Goal: Find specific page/section: Find specific page/section

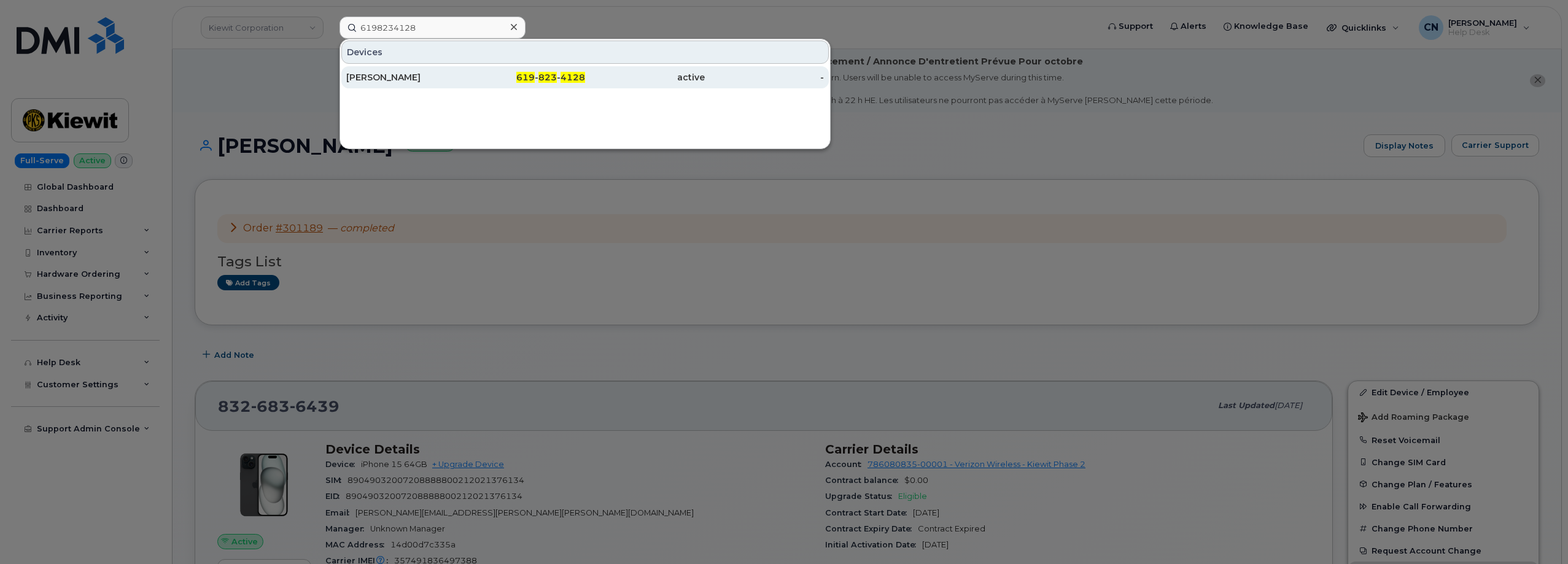
type input "6198234128"
click at [382, 82] on div "[PERSON_NAME]" at bounding box center [406, 77] width 119 height 13
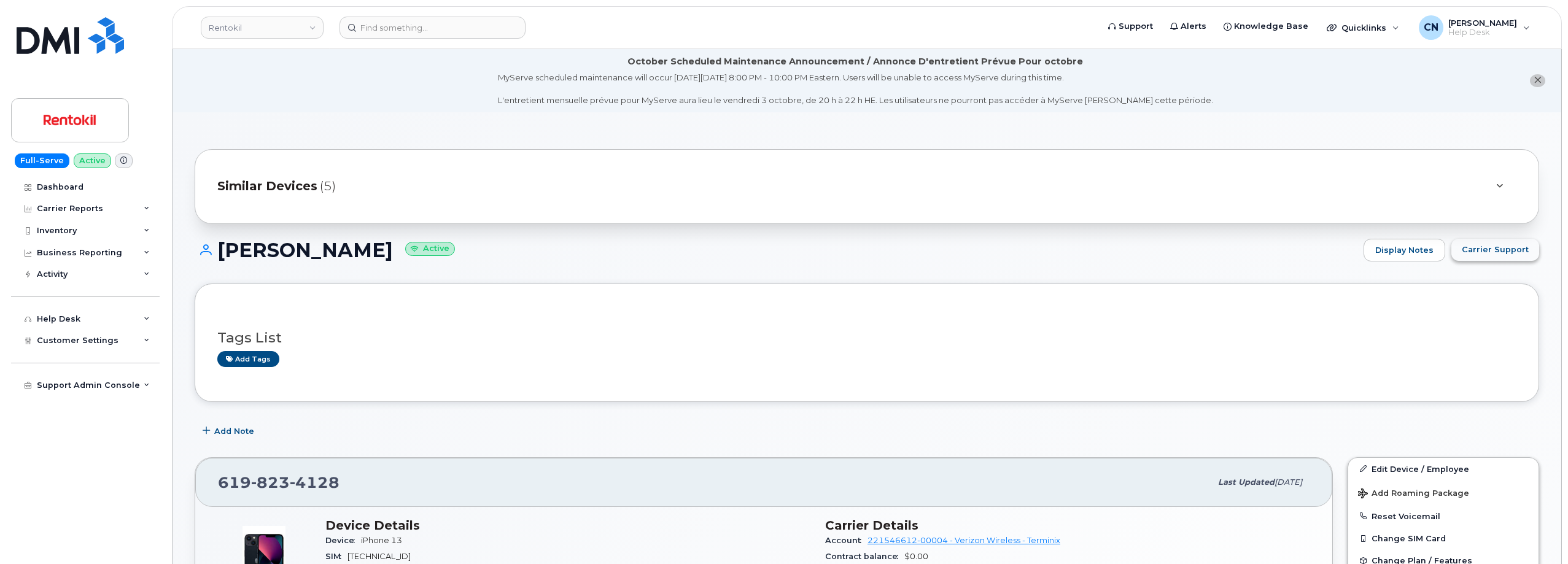
click at [1472, 243] on span "Carrier Support" at bounding box center [1495, 249] width 67 height 12
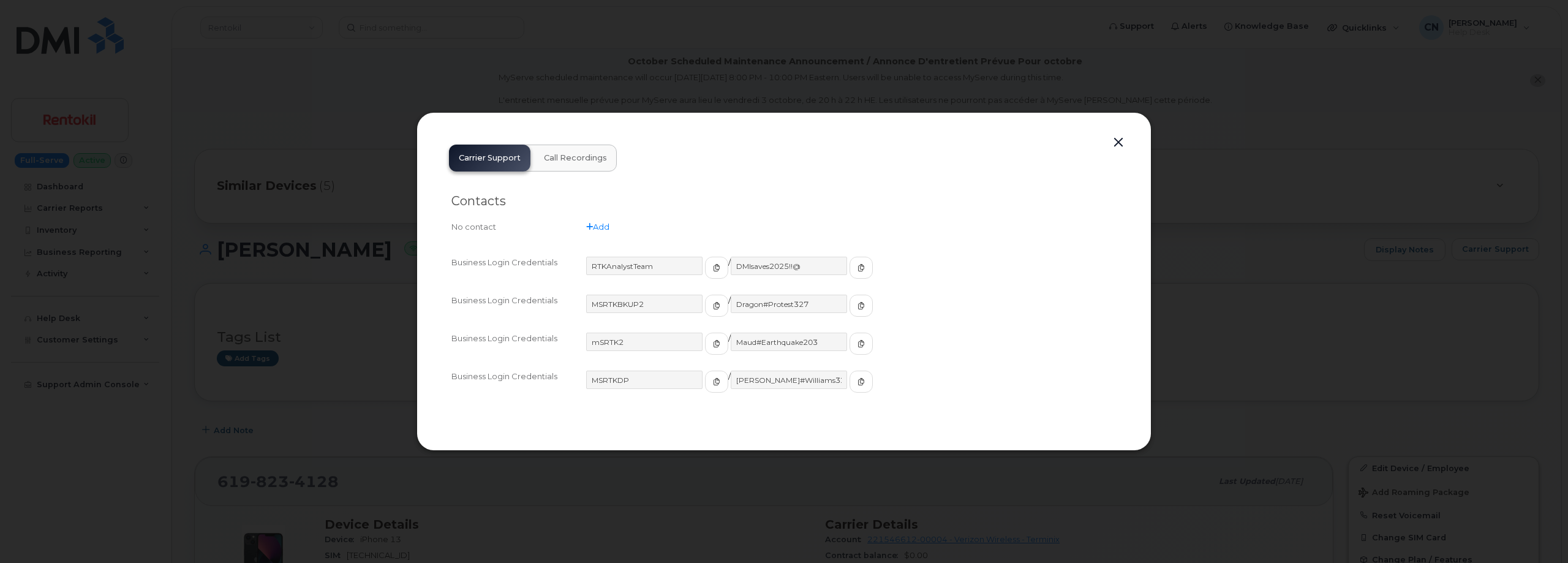
drag, startPoint x: 456, startPoint y: 134, endPoint x: 547, endPoint y: 130, distance: 91.1
click at [456, 134] on div "Carrier Support Call Recordings Contacts No contact Add Business Login Credenti…" at bounding box center [784, 281] width 735 height 339
click at [1118, 140] on button "button" at bounding box center [1118, 143] width 18 height 17
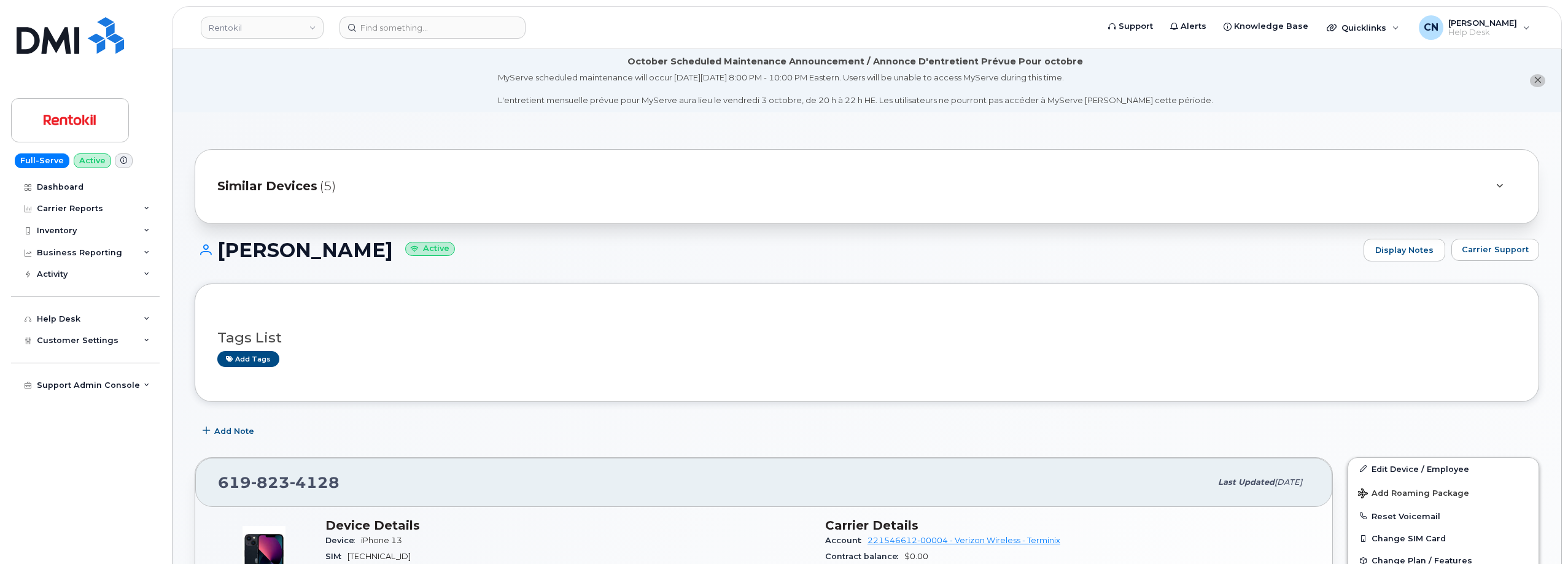
click at [422, 357] on div "Add tags" at bounding box center [862, 358] width 1289 height 15
click at [387, 23] on input at bounding box center [432, 27] width 186 height 22
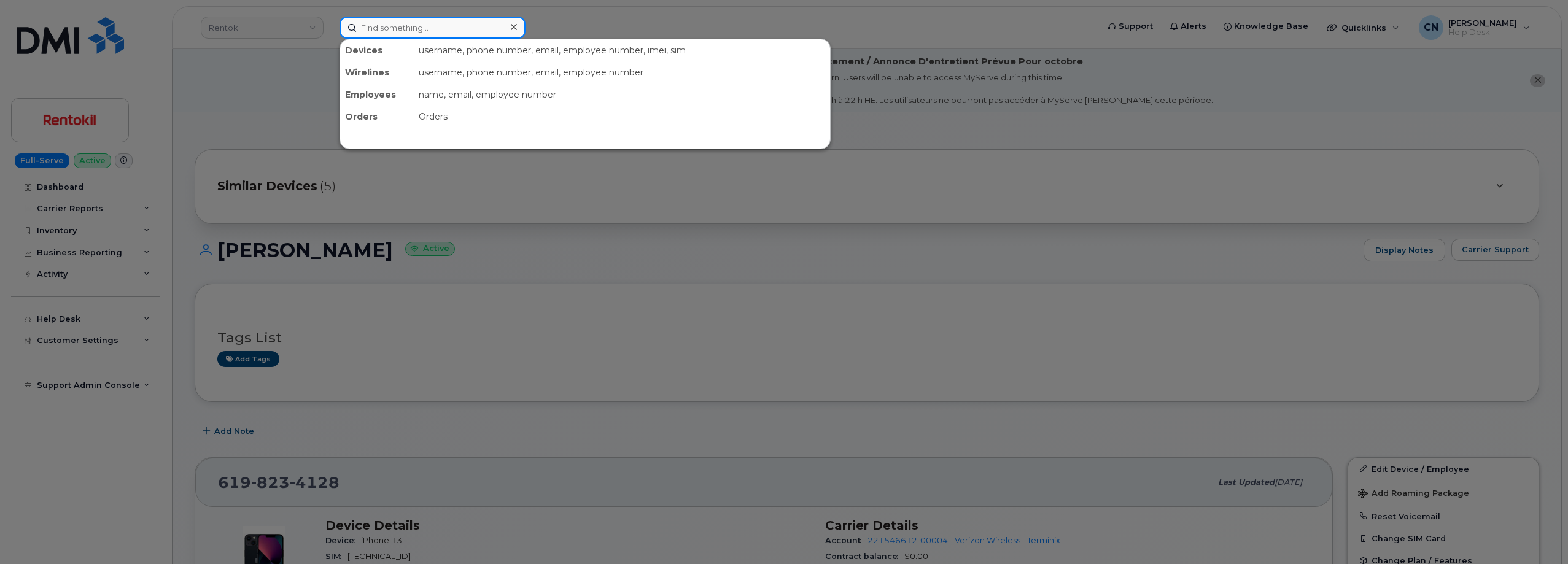
paste input "4692225378"
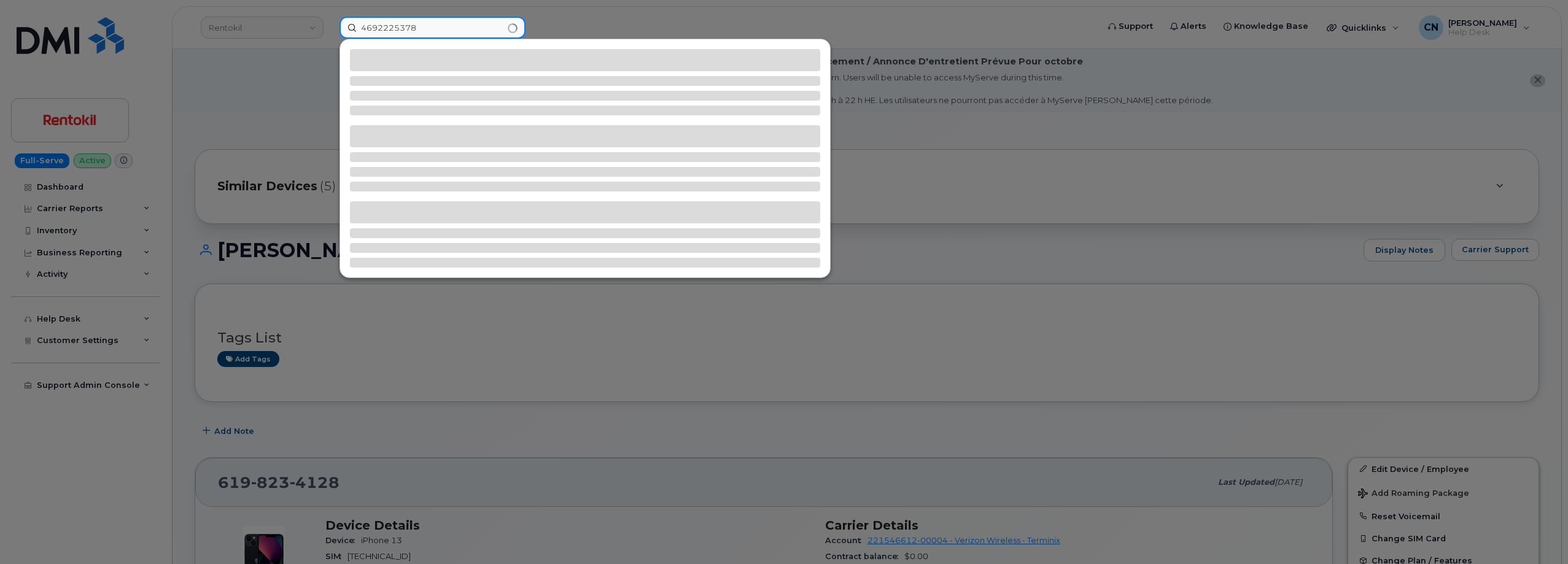
type input "4692225378"
